Goal: Information Seeking & Learning: Learn about a topic

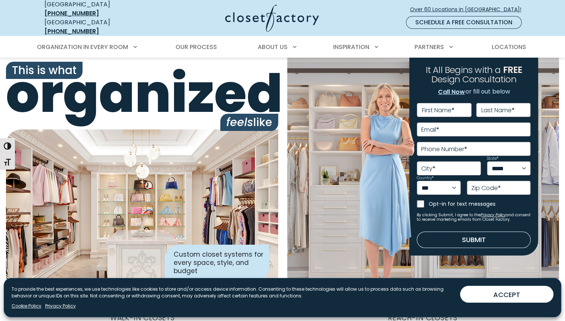
click at [312, 223] on div "**********" at bounding box center [423, 174] width 272 height 232
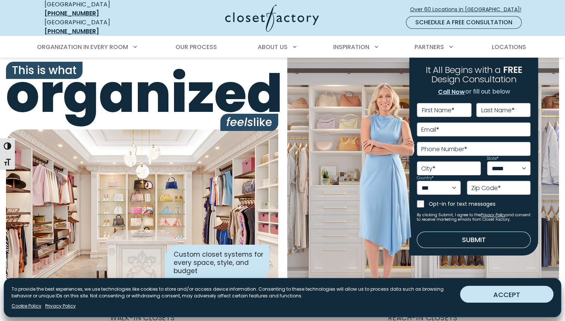
click at [529, 297] on button "ACCEPT" at bounding box center [506, 293] width 93 height 17
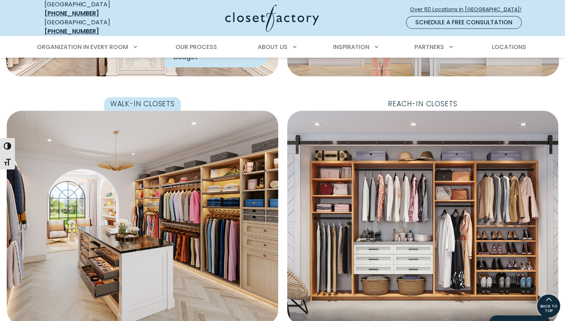
click at [82, 230] on img "Featured Images" at bounding box center [143, 218] width 272 height 214
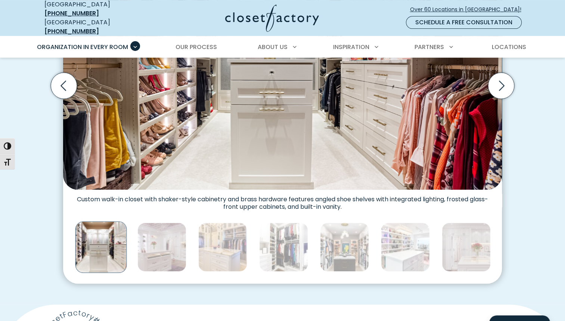
scroll to position [311, 0]
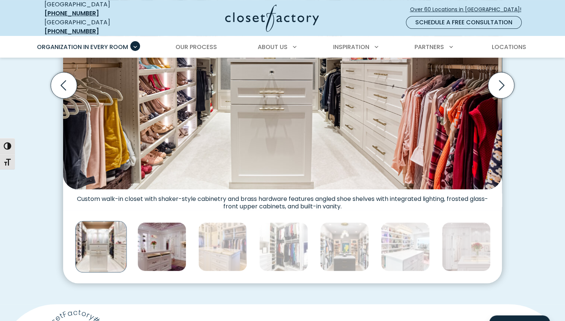
click at [163, 244] on img "Thumbnail Gallery" at bounding box center [161, 246] width 49 height 49
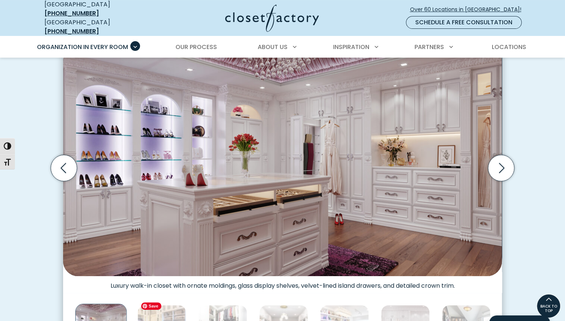
scroll to position [228, 0]
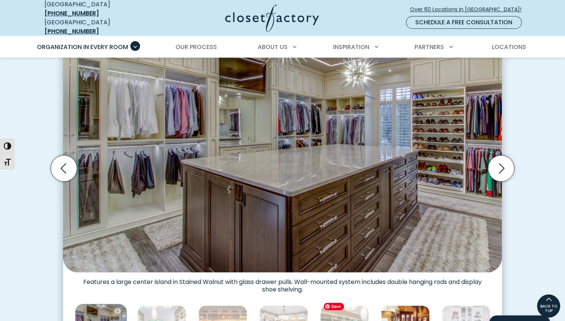
click at [344, 306] on span "Save" at bounding box center [334, 305] width 20 height 7
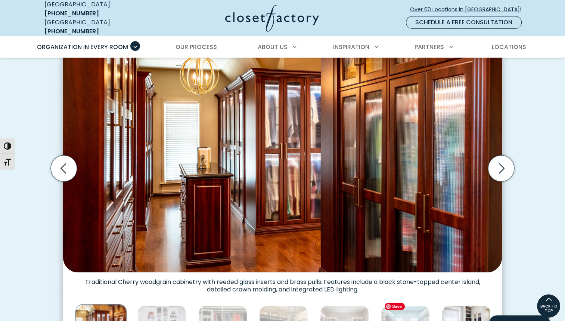
click at [405, 307] on span "Save" at bounding box center [395, 305] width 20 height 7
